Goal: Task Accomplishment & Management: Use online tool/utility

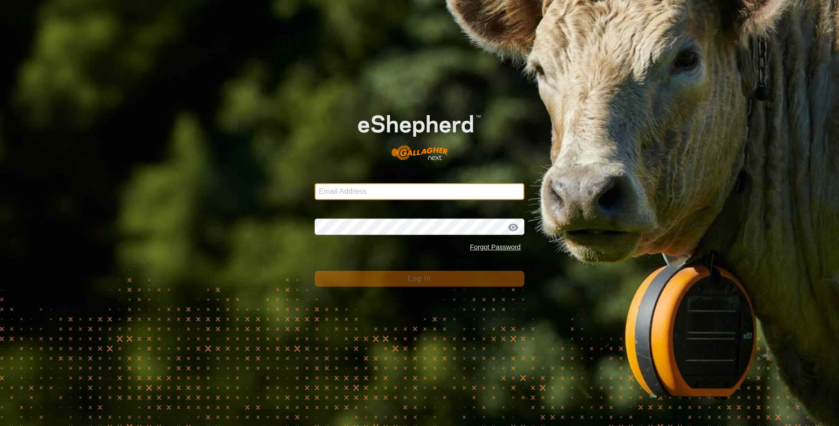
click at [387, 184] on input "Email Address" at bounding box center [420, 191] width 210 height 17
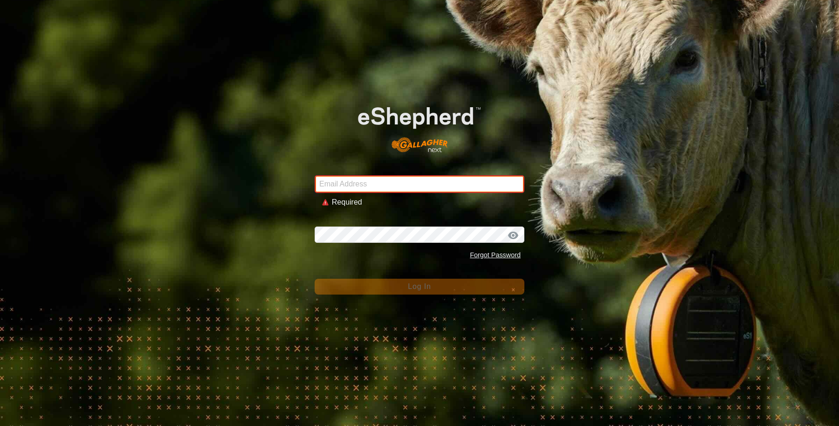
type input "[EMAIL_ADDRESS][DOMAIN_NAME]"
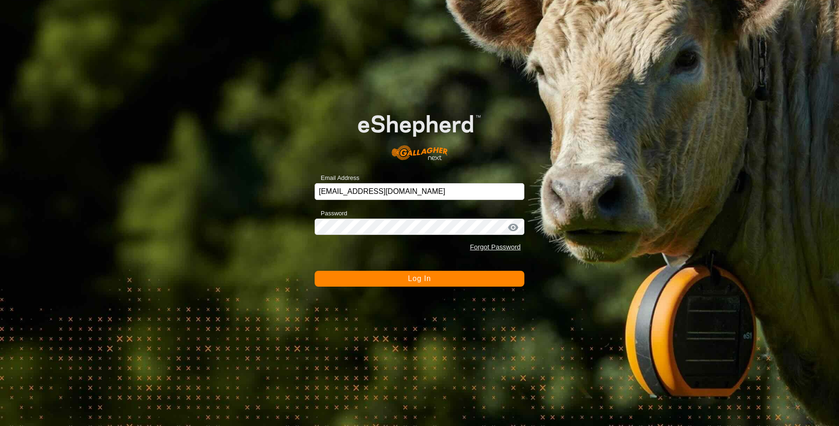
click at [429, 280] on span "Log In" at bounding box center [419, 279] width 23 height 8
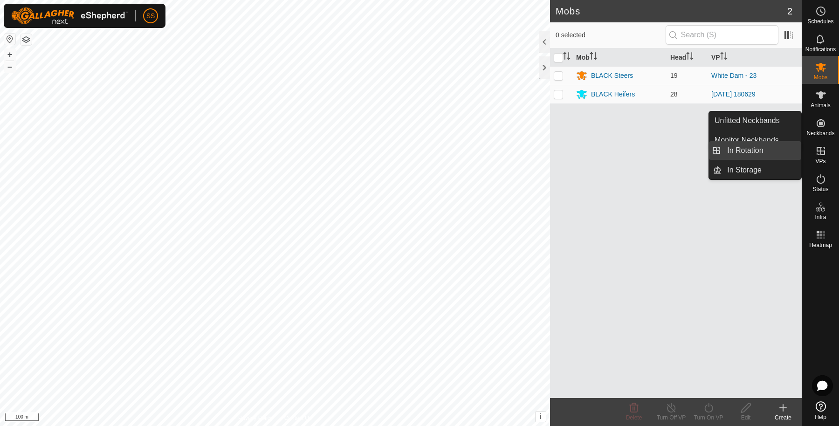
click at [775, 152] on link "In Rotation" at bounding box center [762, 150] width 80 height 19
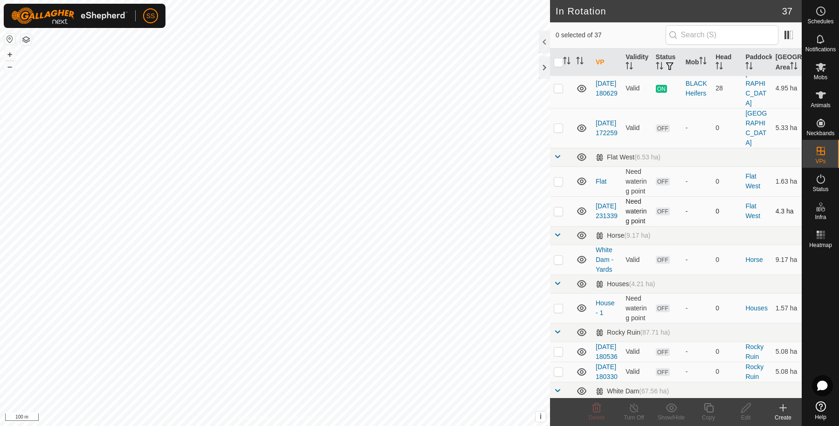
scroll to position [109, 0]
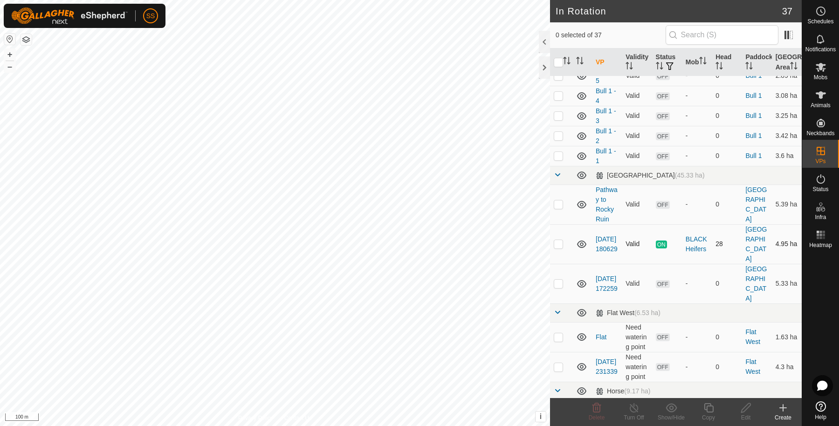
click at [560, 248] on p-checkbox at bounding box center [558, 243] width 9 height 7
checkbox input "true"
click at [705, 405] on icon at bounding box center [709, 407] width 12 height 11
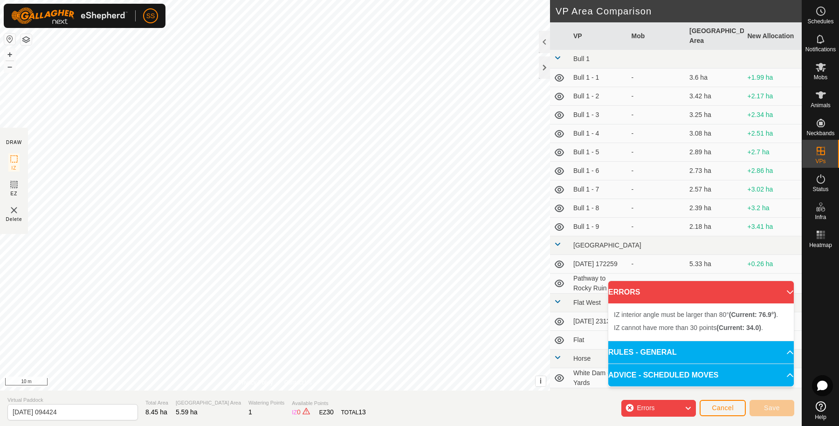
click at [511, 161] on div "IZ interior angle must be larger than 80° (Current: 76.9°) . + – ⇧ i This appli…" at bounding box center [275, 195] width 550 height 391
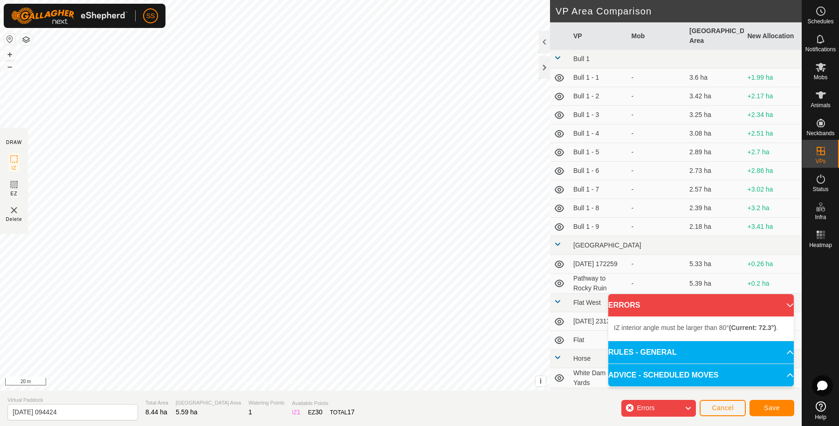
click at [463, 208] on div "IZ interior angle must be larger than 80° (Current: 72.3°) . + – ⇧ i This appli…" at bounding box center [275, 195] width 550 height 391
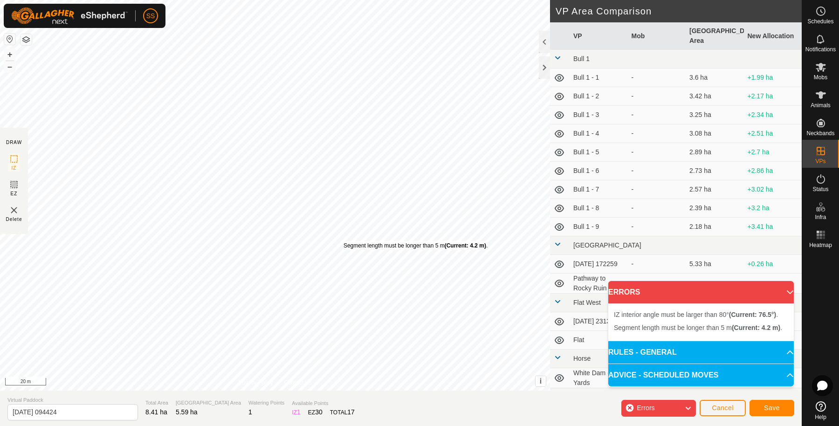
click at [344, 242] on div "Segment length must be longer than 5 m (Current: 4.2 m) ." at bounding box center [416, 246] width 144 height 8
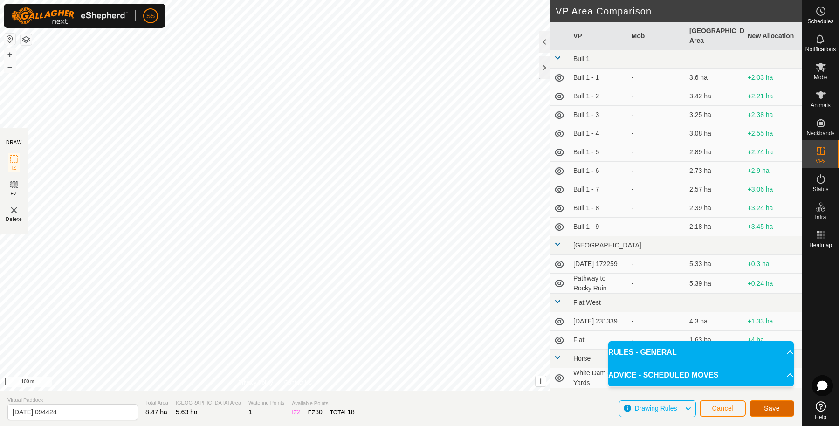
click at [764, 406] on span "Save" at bounding box center [772, 408] width 16 height 7
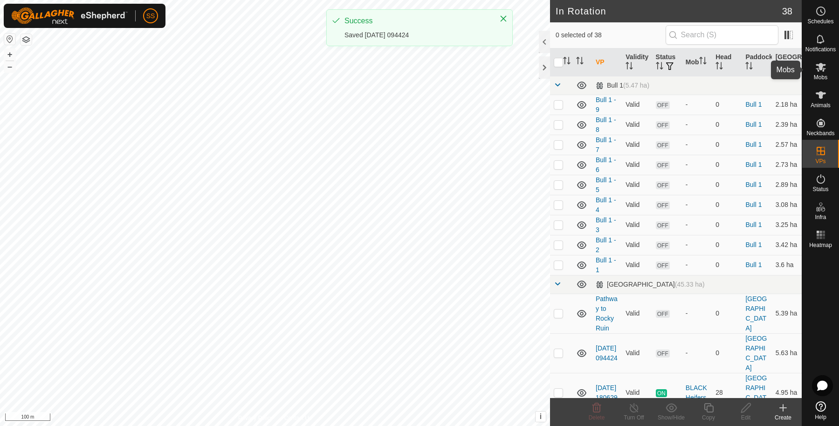
click at [822, 73] on es-mob-svg-icon at bounding box center [821, 67] width 17 height 15
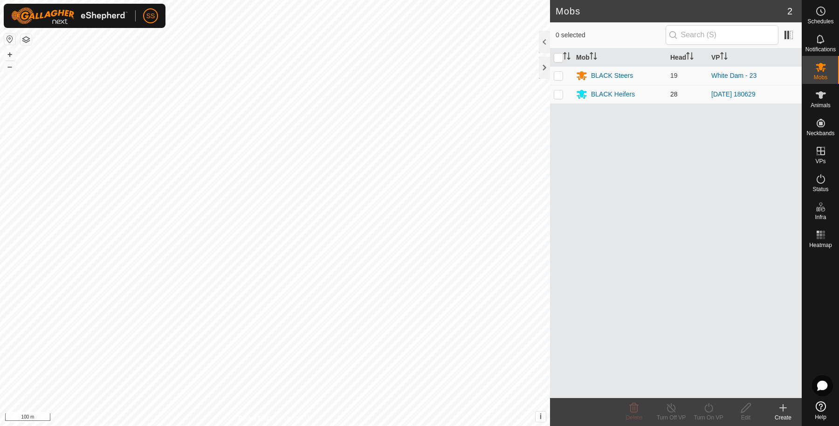
click at [569, 93] on td at bounding box center [561, 94] width 22 height 19
checkbox input "true"
click at [709, 406] on icon at bounding box center [709, 407] width 8 height 9
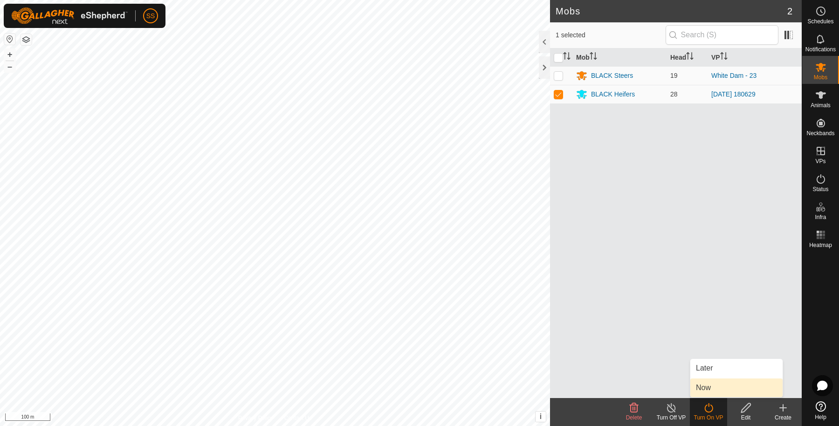
click at [698, 390] on link "Now" at bounding box center [737, 388] width 92 height 19
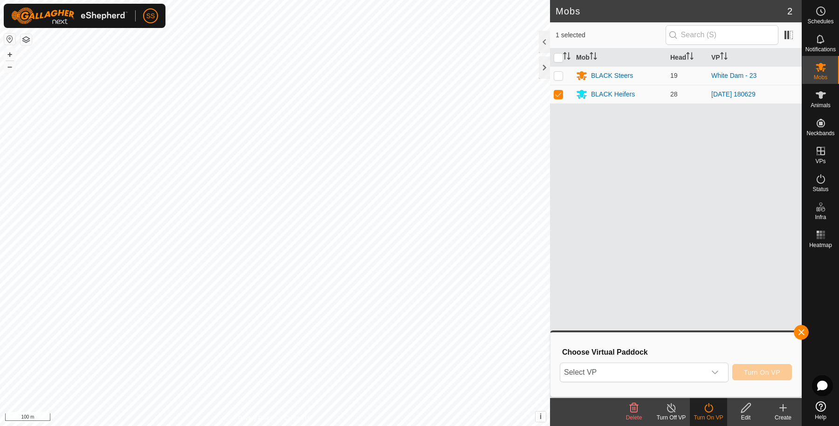
click at [626, 360] on div "Choose Virtual Paddock Select VP Turn On VP" at bounding box center [676, 364] width 240 height 53
click at [626, 367] on span "Select VP" at bounding box center [633, 372] width 145 height 19
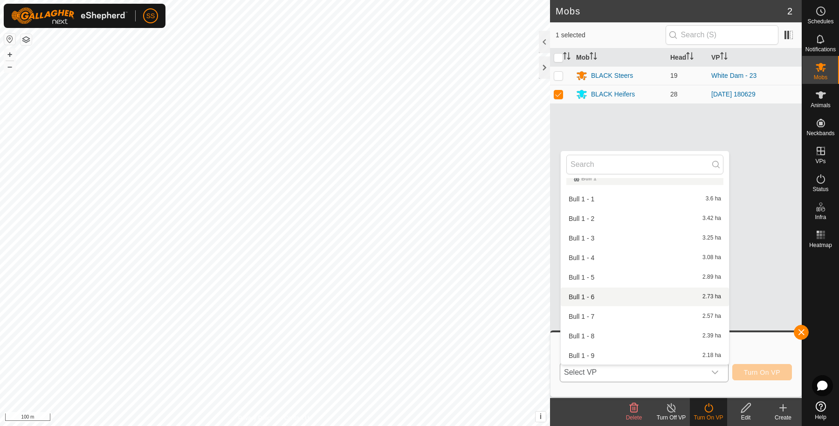
scroll to position [166, 0]
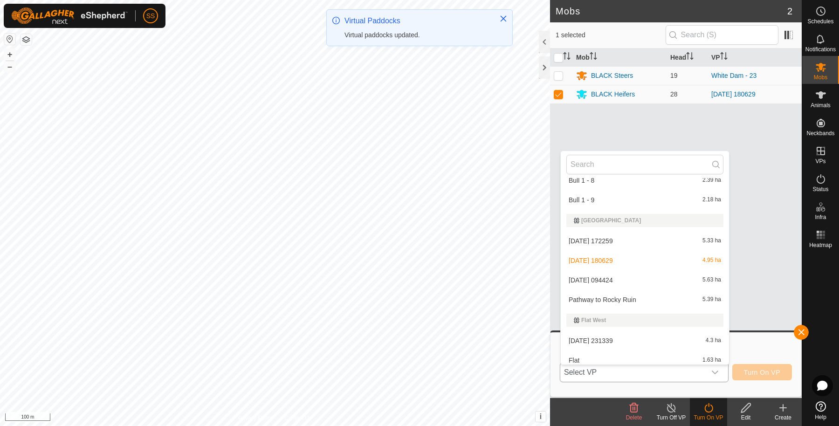
click at [599, 277] on li "[DATE] 094424 5.63 ha" at bounding box center [645, 280] width 168 height 19
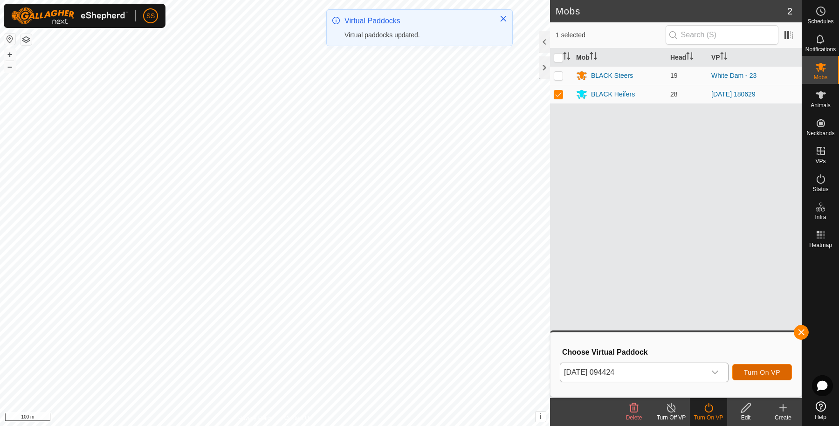
click at [761, 370] on span "Turn On VP" at bounding box center [762, 372] width 36 height 7
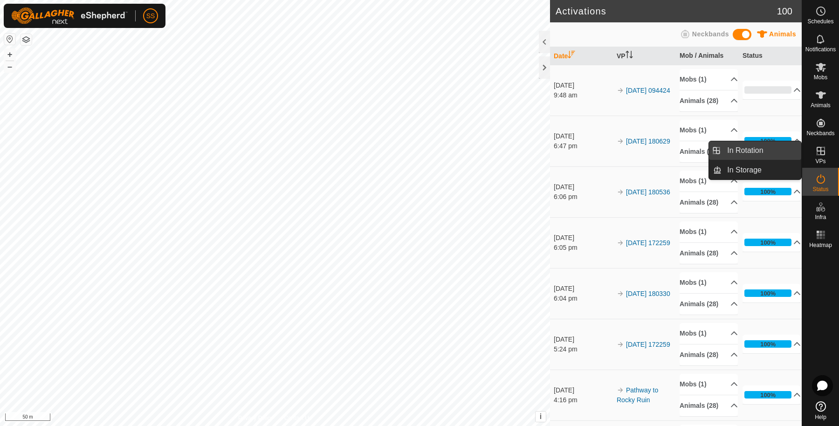
click at [770, 155] on link "In Rotation" at bounding box center [762, 150] width 80 height 19
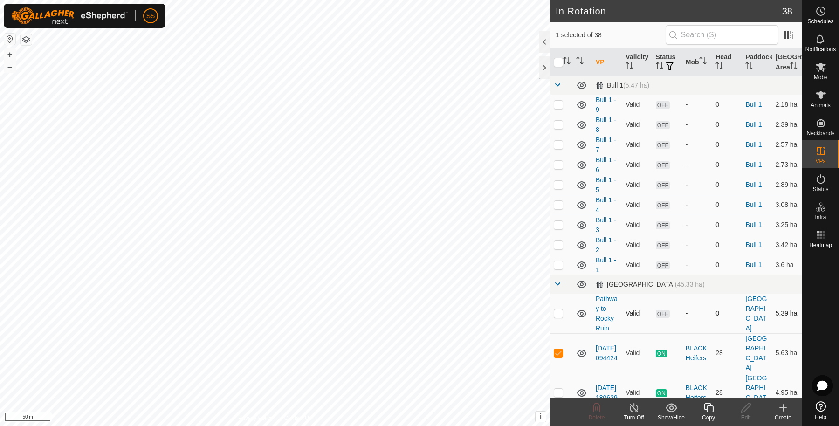
scroll to position [155, 0]
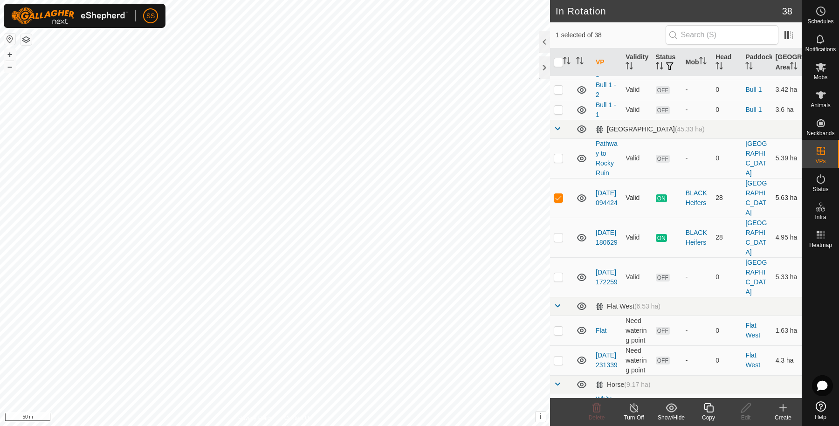
click at [558, 210] on td at bounding box center [561, 198] width 22 height 40
checkbox input "false"
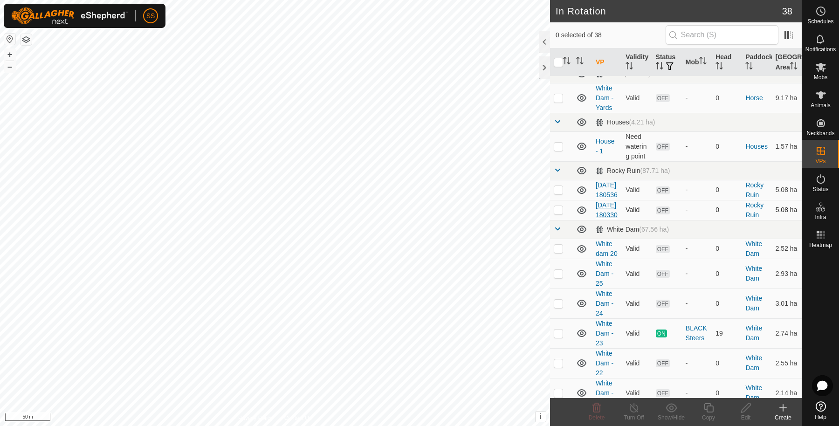
scroll to position [622, 0]
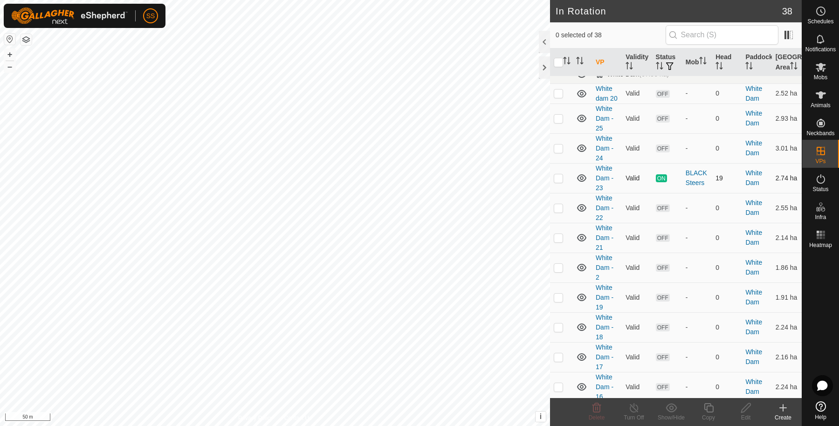
click at [556, 182] on p-checkbox at bounding box center [558, 177] width 9 height 7
checkbox input "true"
click at [708, 409] on icon at bounding box center [709, 407] width 12 height 11
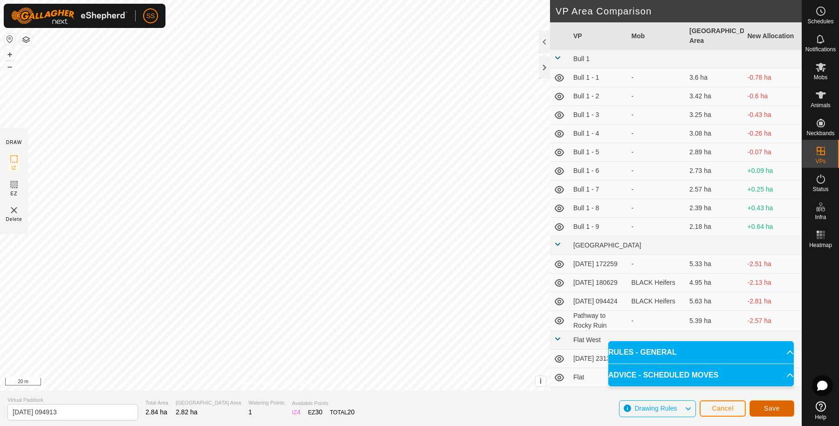
click at [761, 410] on button "Save" at bounding box center [772, 409] width 45 height 16
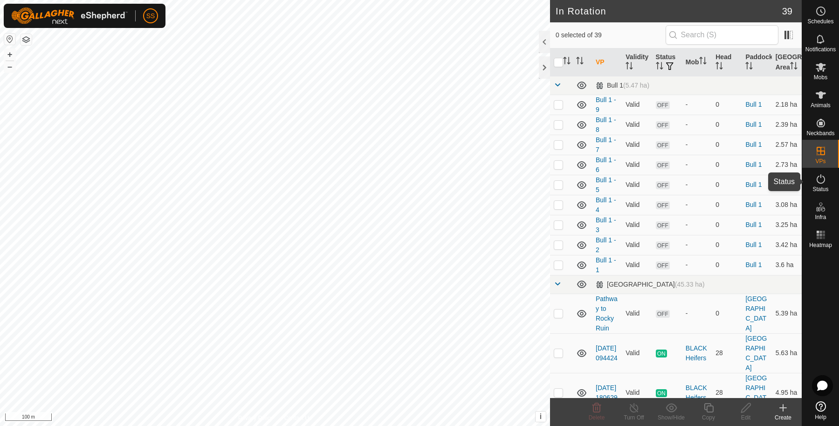
click at [830, 183] on div "Status" at bounding box center [821, 182] width 37 height 28
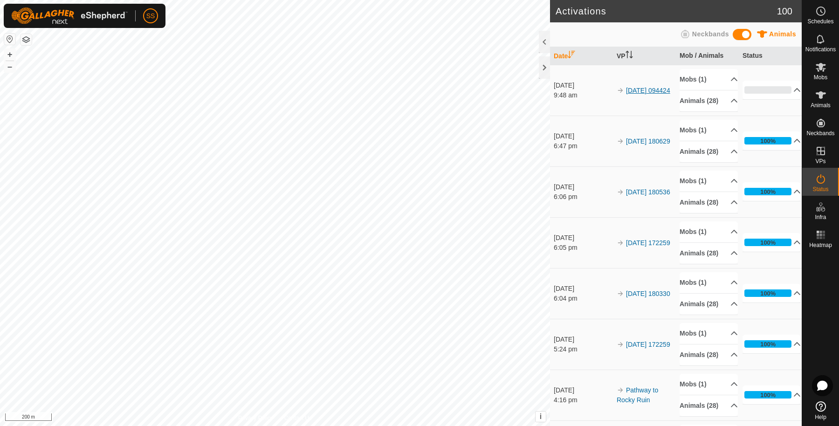
click at [627, 94] on link "[DATE] 094424" at bounding box center [648, 90] width 44 height 7
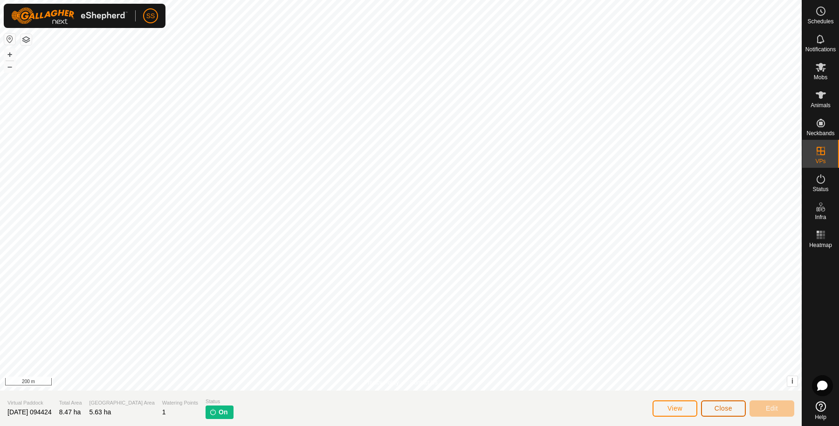
click at [719, 406] on span "Close" at bounding box center [724, 408] width 18 height 7
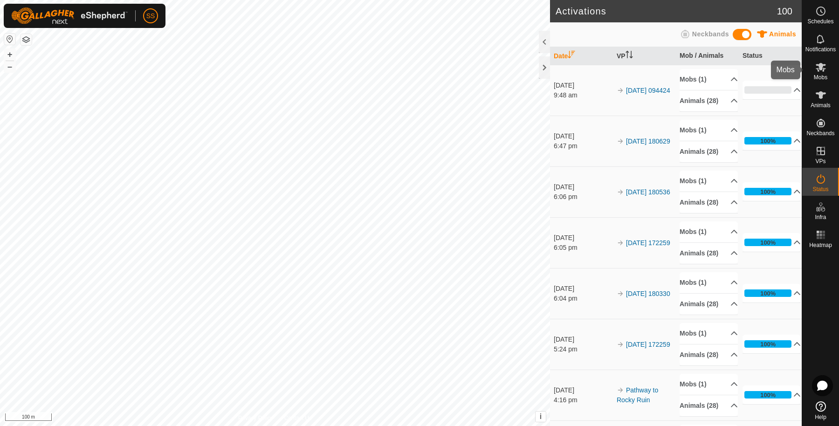
click at [828, 69] on es-mob-svg-icon at bounding box center [821, 67] width 17 height 15
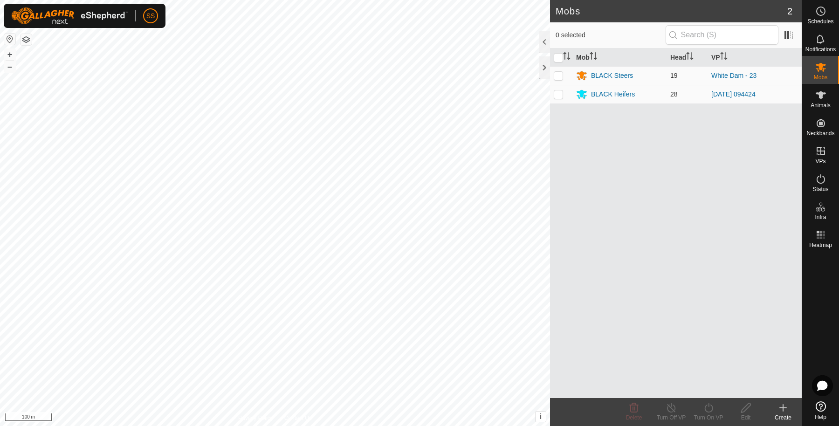
click at [561, 76] on p-checkbox at bounding box center [558, 75] width 9 height 7
checkbox input "true"
click at [707, 406] on icon at bounding box center [709, 407] width 12 height 11
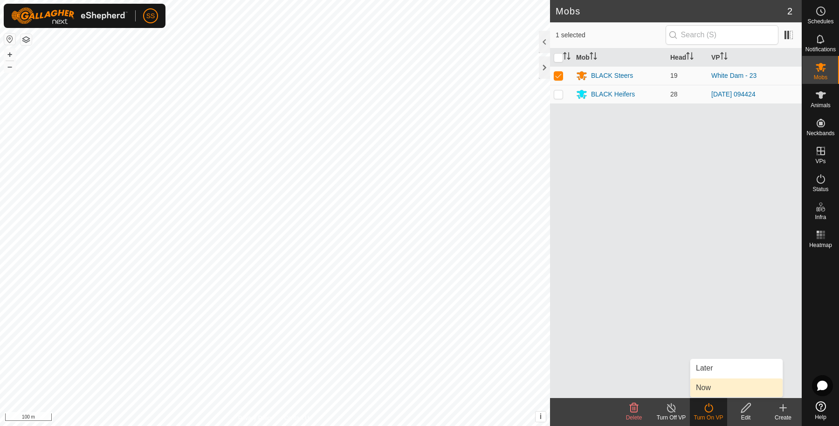
click at [725, 386] on link "Now" at bounding box center [737, 388] width 92 height 19
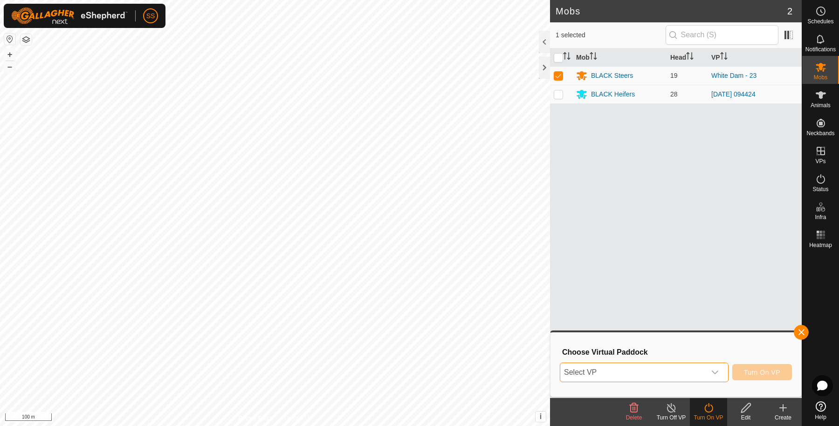
click at [682, 377] on span "Select VP" at bounding box center [633, 372] width 145 height 19
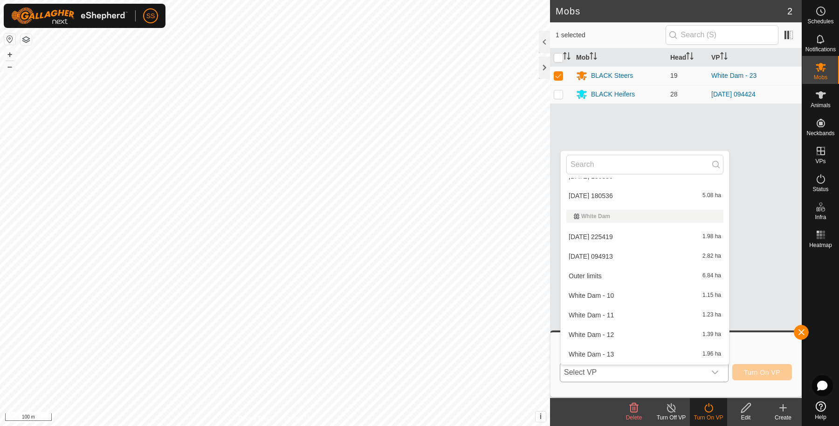
scroll to position [476, 0]
click at [610, 254] on li "[DATE] 094913 2.82 ha" at bounding box center [645, 253] width 168 height 19
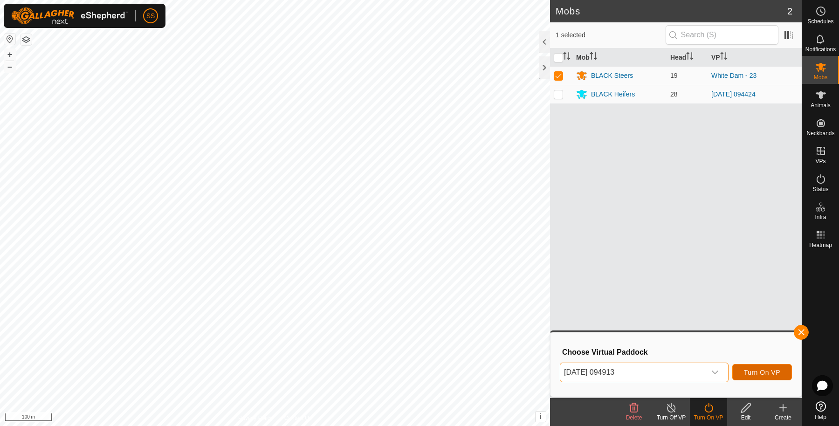
click at [776, 374] on span "Turn On VP" at bounding box center [762, 372] width 36 height 7
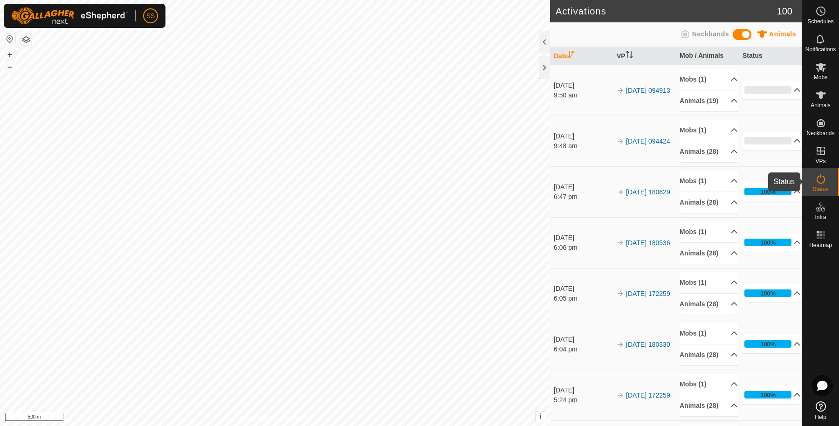
click at [811, 185] on div "Status" at bounding box center [821, 182] width 37 height 28
click at [824, 70] on icon at bounding box center [821, 67] width 11 height 11
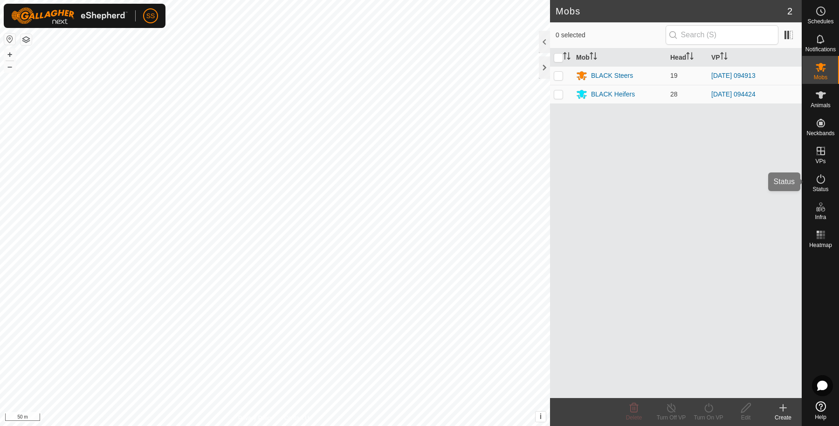
click at [815, 176] on es-activation-svg-icon at bounding box center [821, 179] width 17 height 15
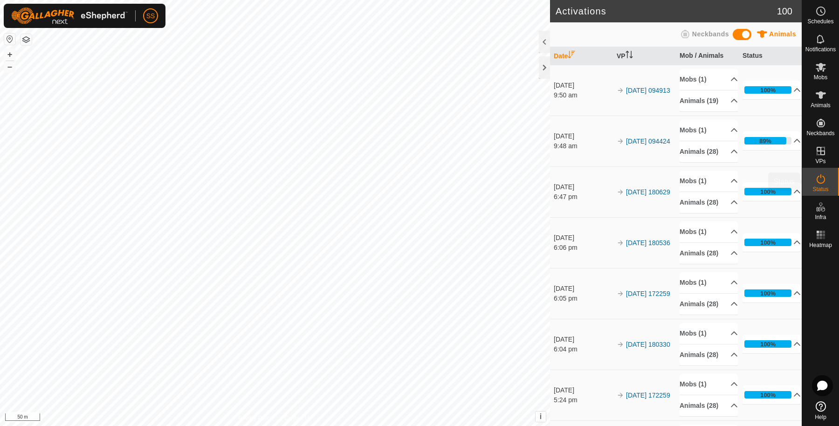
click at [825, 183] on icon at bounding box center [821, 178] width 11 height 11
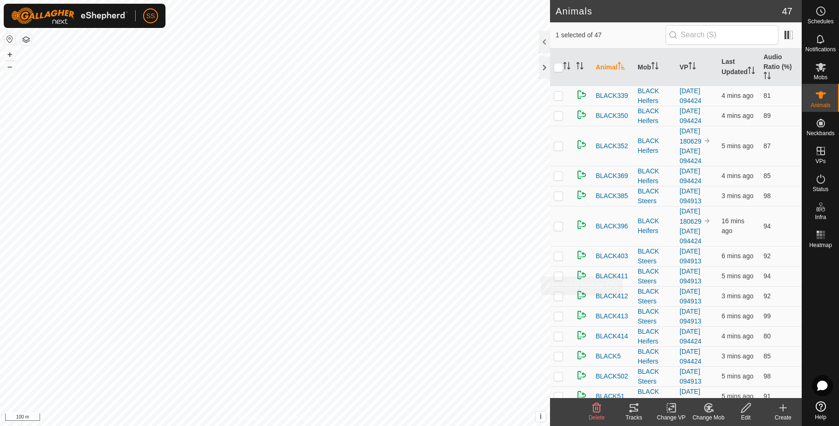
scroll to position [466, 0]
